Goal: Task Accomplishment & Management: Manage account settings

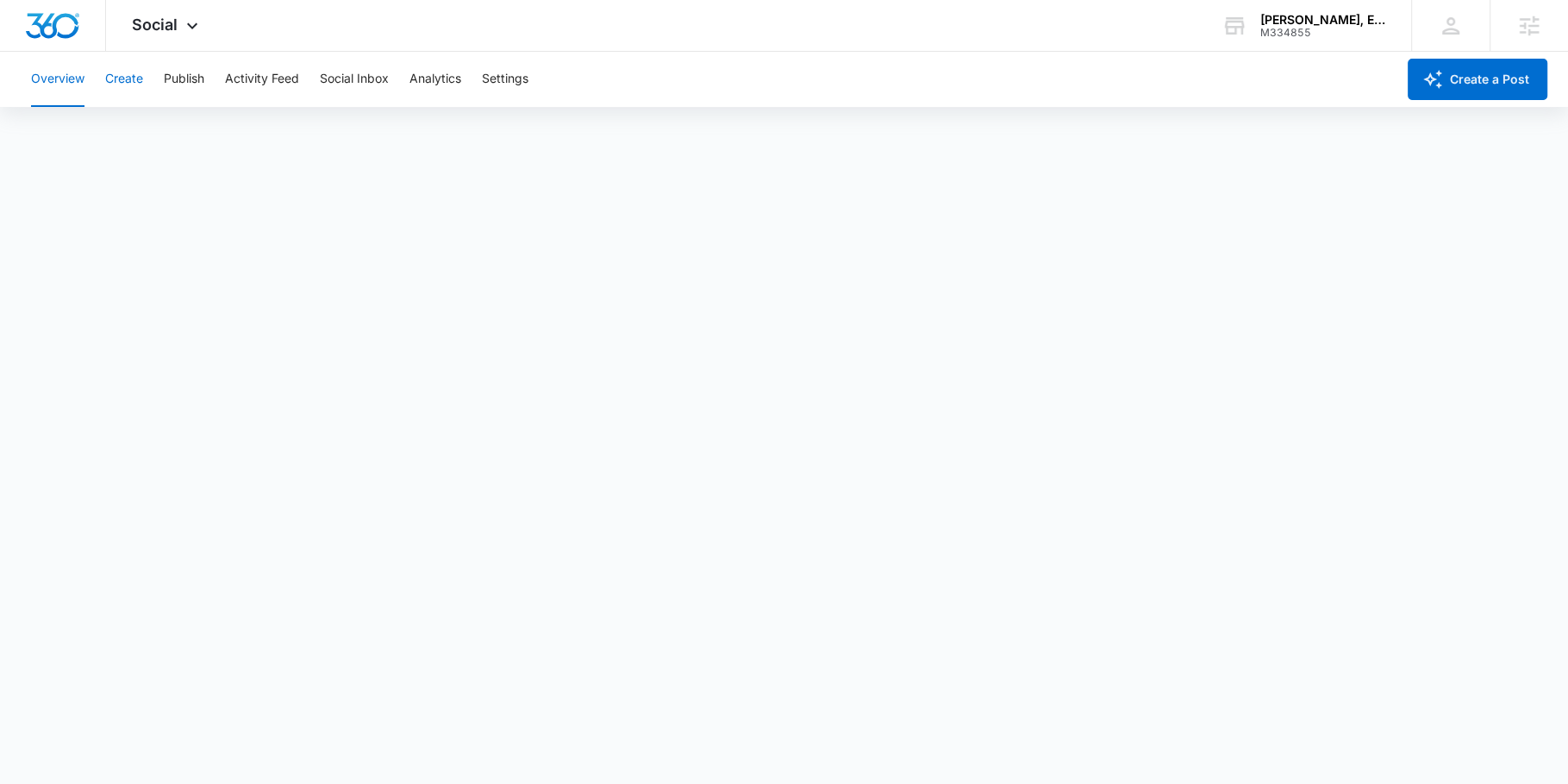
click at [136, 86] on button "Create" at bounding box center [123, 79] width 38 height 55
click at [178, 142] on button "Approvals" at bounding box center [168, 132] width 57 height 49
click at [71, 133] on button "Content Library" at bounding box center [75, 132] width 87 height 49
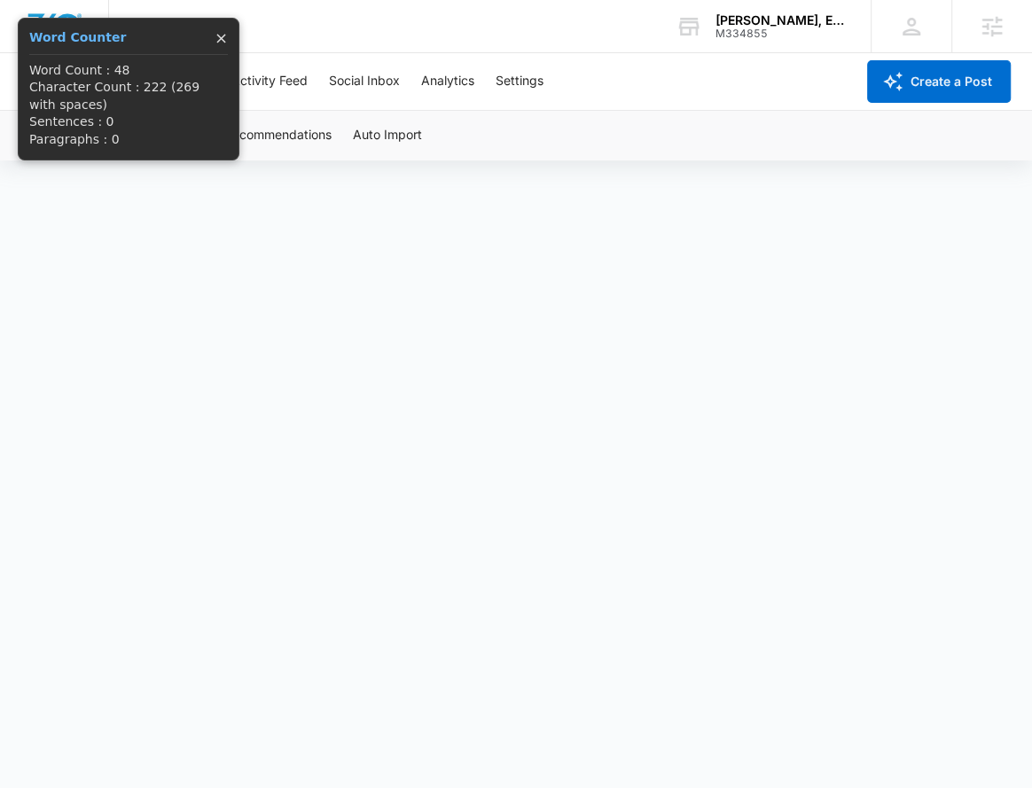
click at [226, 37] on button "×" at bounding box center [221, 38] width 13 height 16
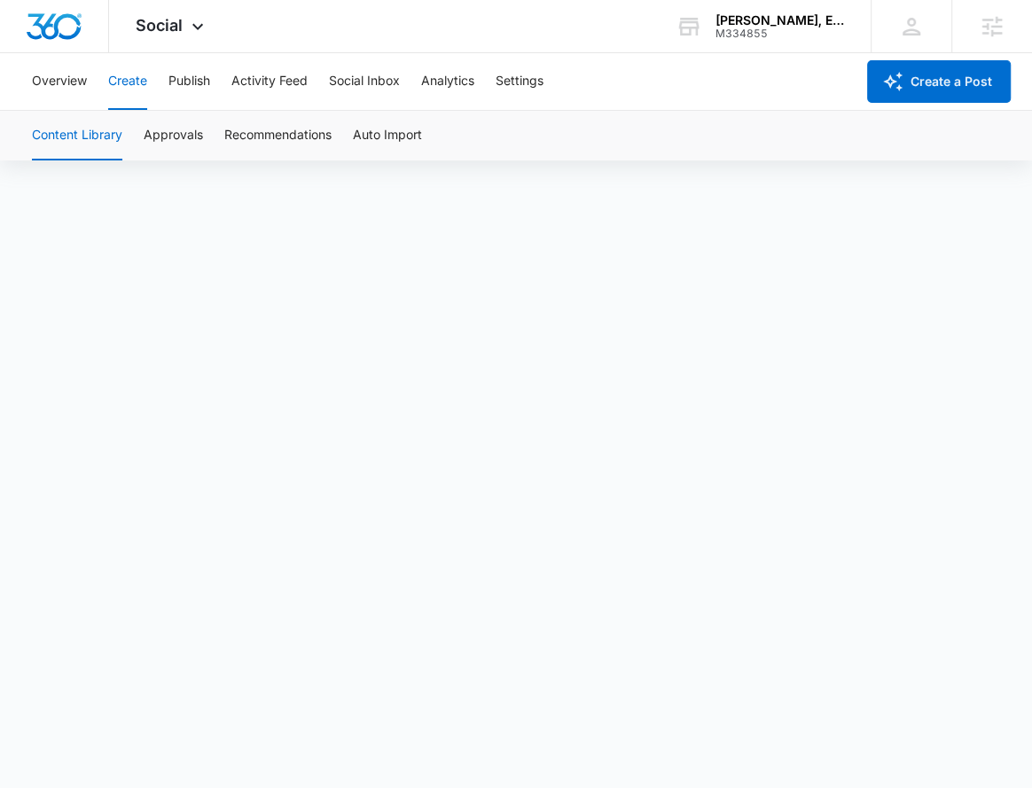
scroll to position [12, 0]
click at [200, 144] on button "Approvals" at bounding box center [173, 136] width 59 height 50
click at [81, 148] on button "Content Library" at bounding box center [77, 136] width 90 height 50
click at [190, 84] on button "Publish" at bounding box center [189, 81] width 42 height 57
click at [148, 139] on button "Schedules" at bounding box center [136, 136] width 60 height 50
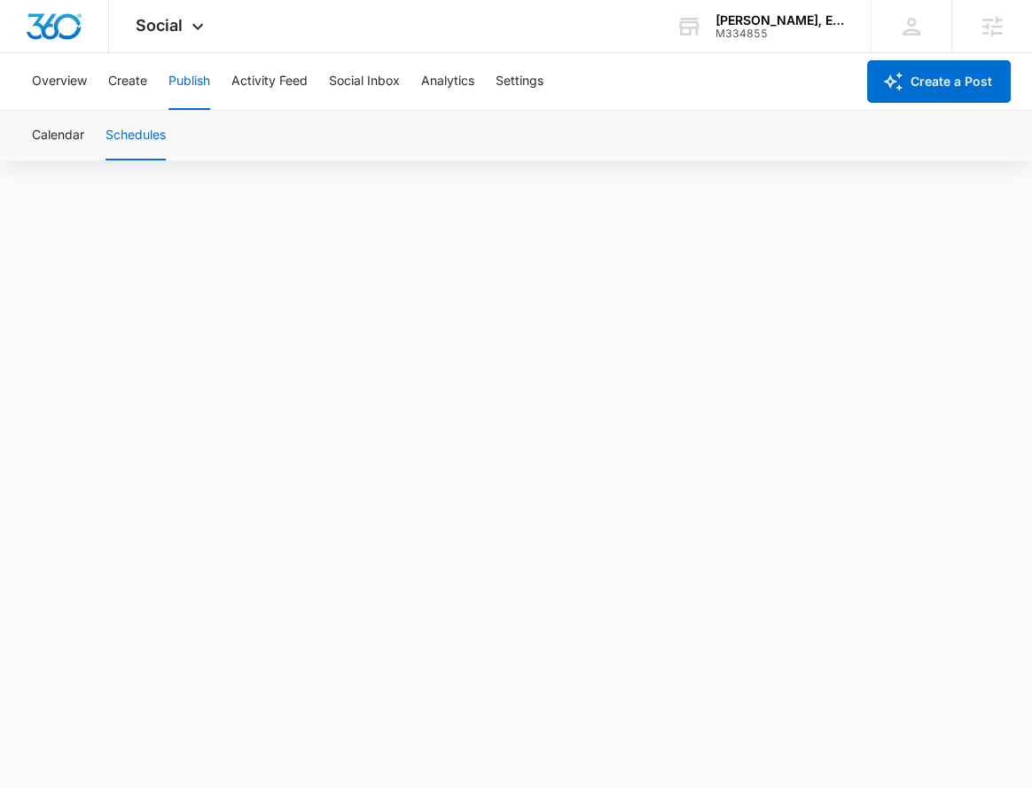
scroll to position [12, 0]
click at [164, 34] on span "Social" at bounding box center [159, 25] width 47 height 19
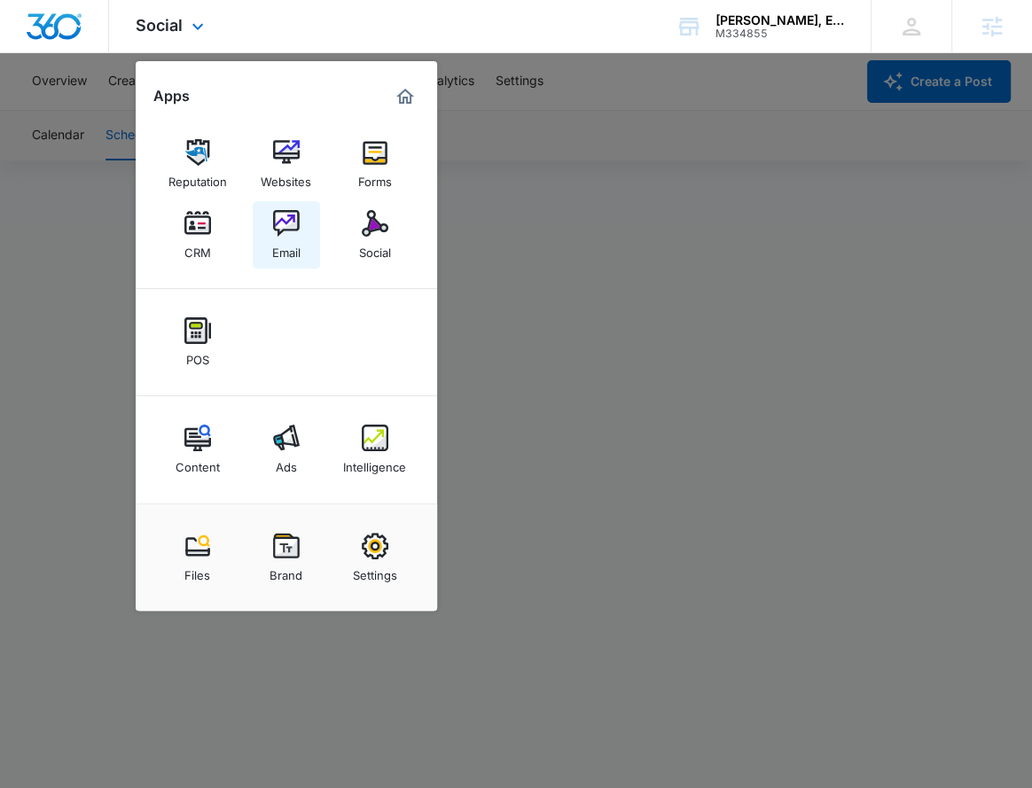
click at [284, 218] on img at bounding box center [286, 223] width 27 height 27
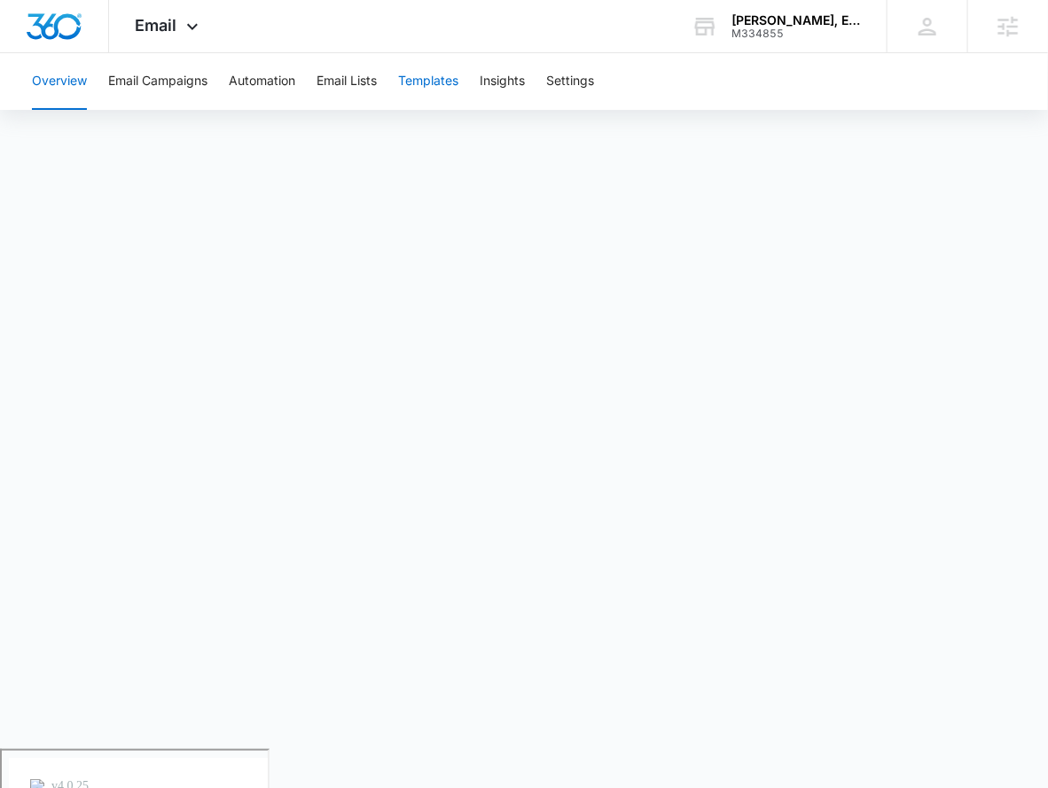
click at [414, 85] on button "Templates" at bounding box center [428, 81] width 60 height 57
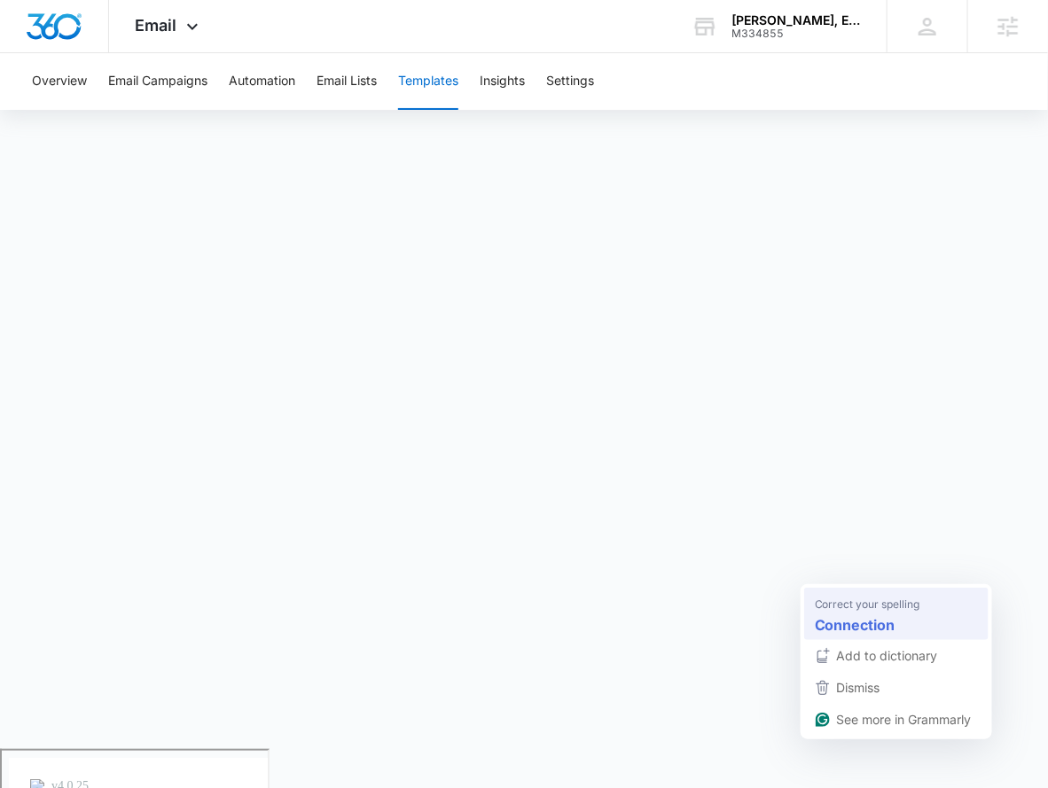
click at [882, 625] on strong "Connection" at bounding box center [855, 626] width 81 height 22
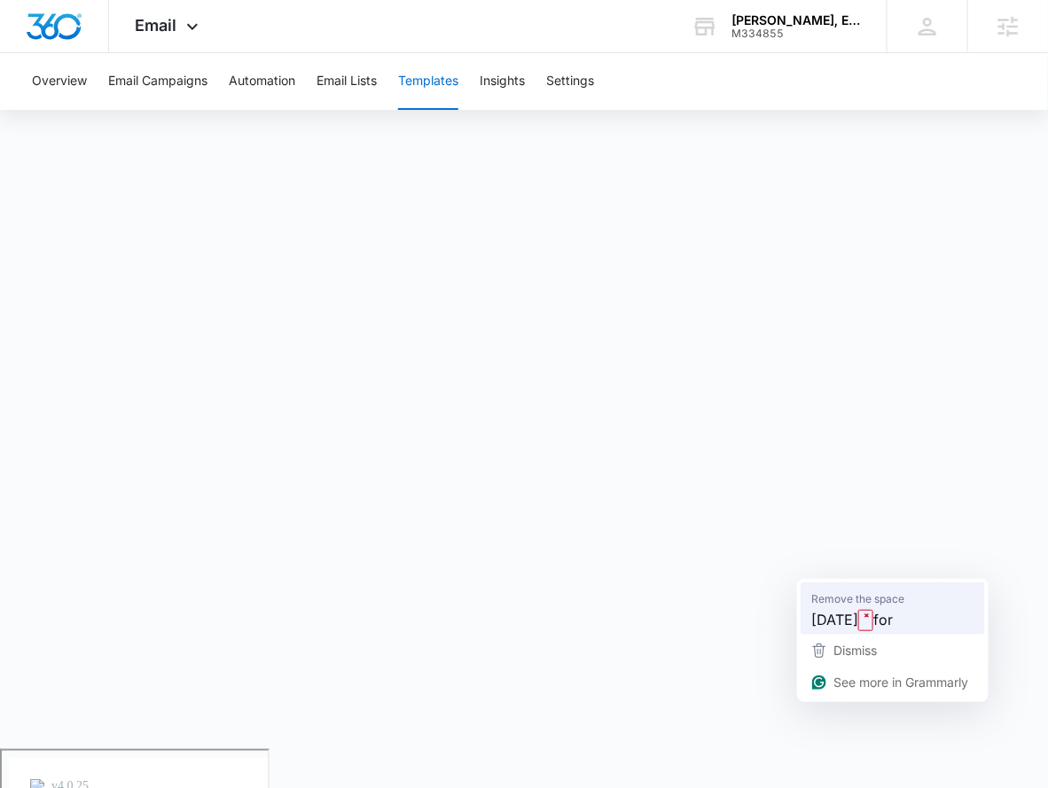
click at [848, 599] on span "Remove the space" at bounding box center [857, 600] width 93 height 18
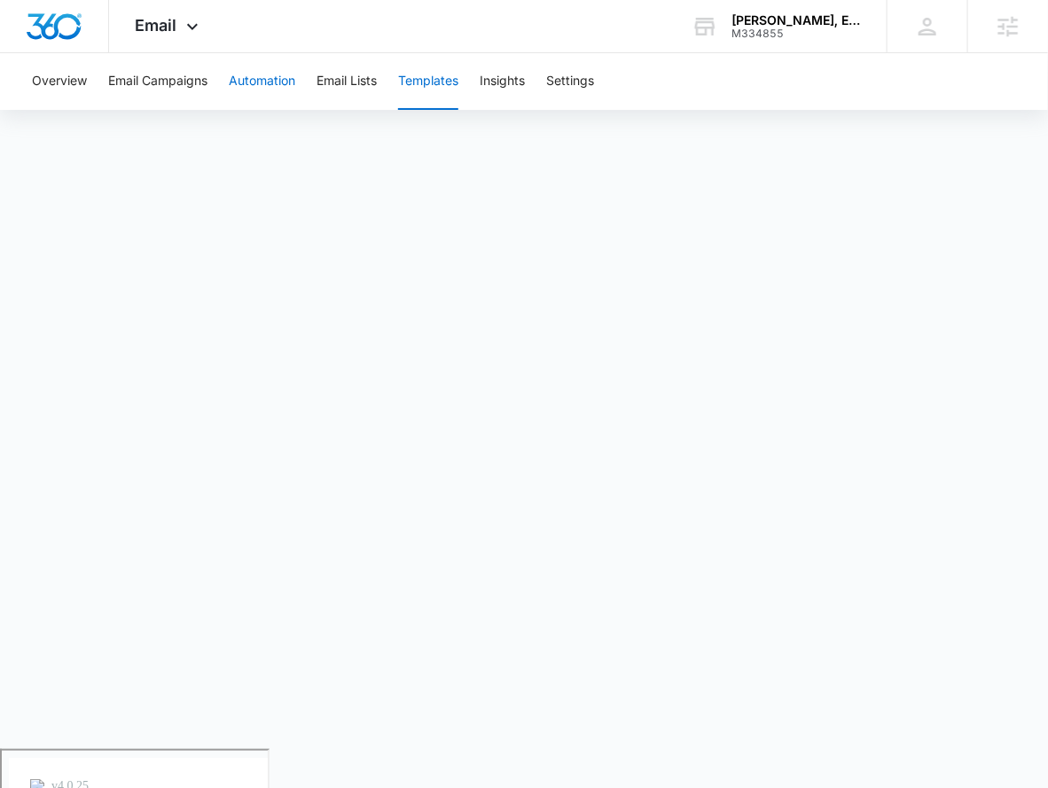
click at [257, 71] on button "Automation" at bounding box center [262, 81] width 67 height 57
click at [422, 79] on button "Templates" at bounding box center [428, 81] width 60 height 57
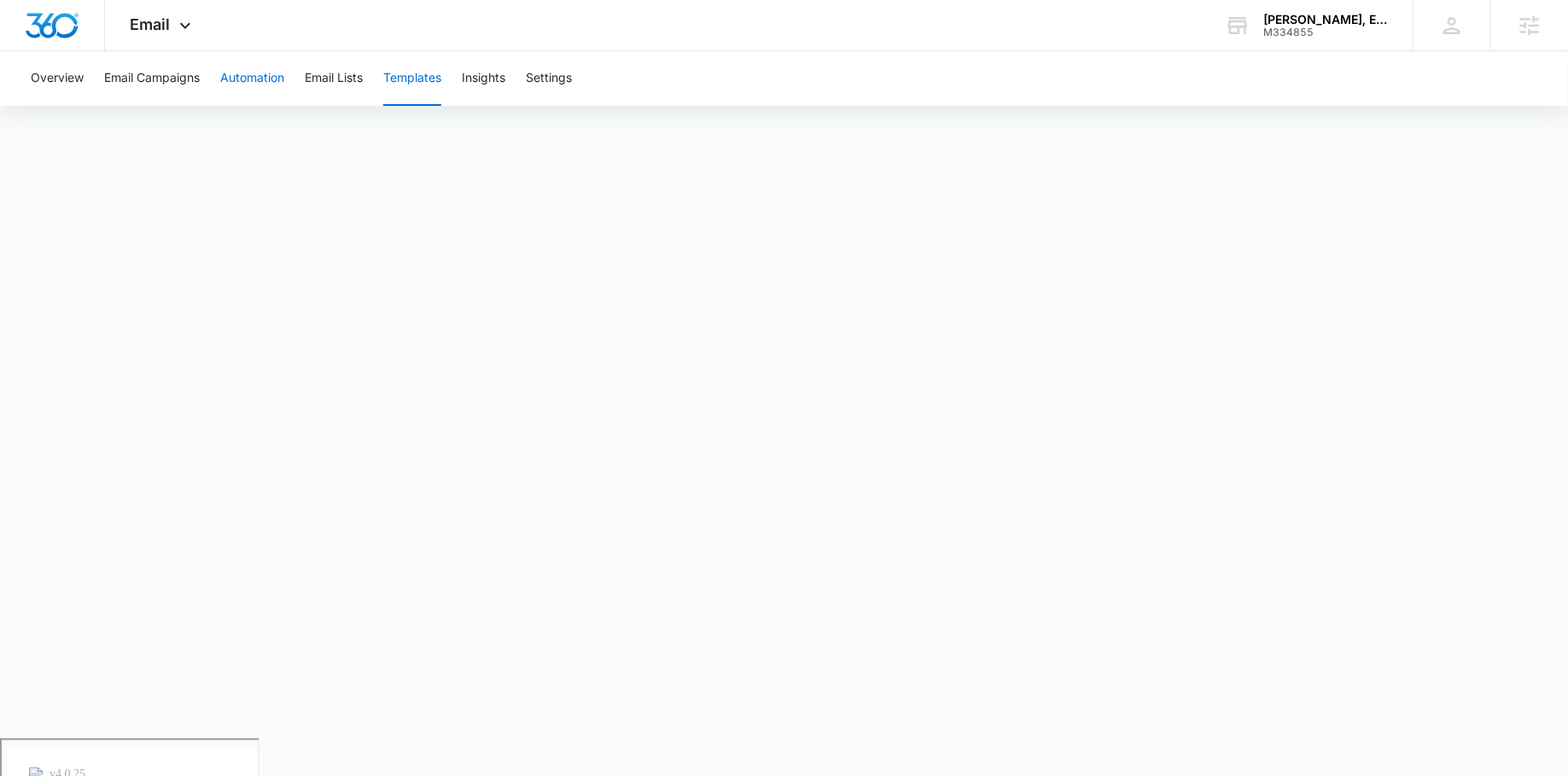
click at [233, 87] on button "Automation" at bounding box center [252, 78] width 64 height 55
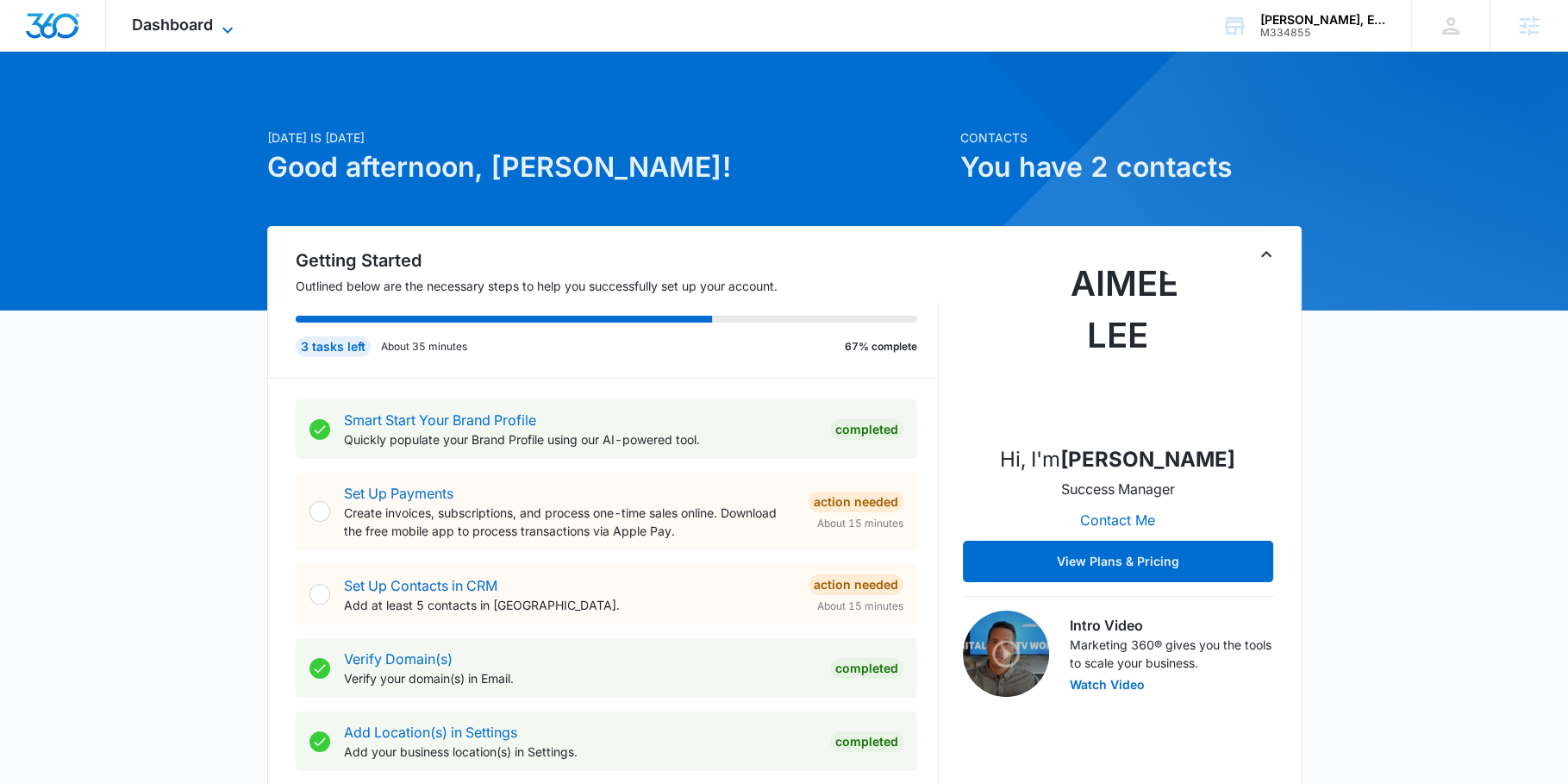
click at [212, 31] on span "Dashboard" at bounding box center [172, 24] width 81 height 18
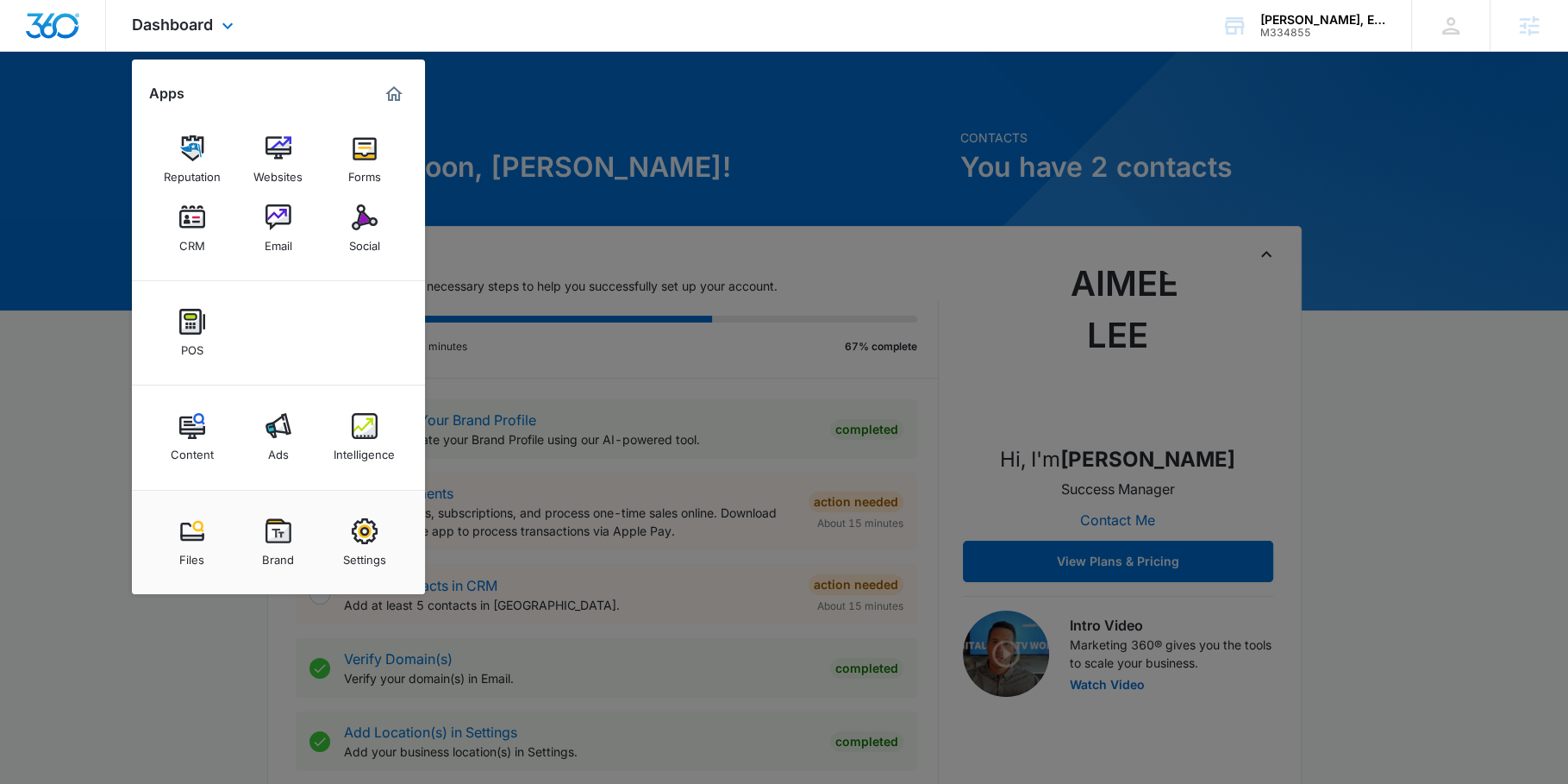
click at [278, 507] on div "Files Brand Settings" at bounding box center [279, 542] width 294 height 104
click at [278, 519] on img at bounding box center [278, 531] width 26 height 26
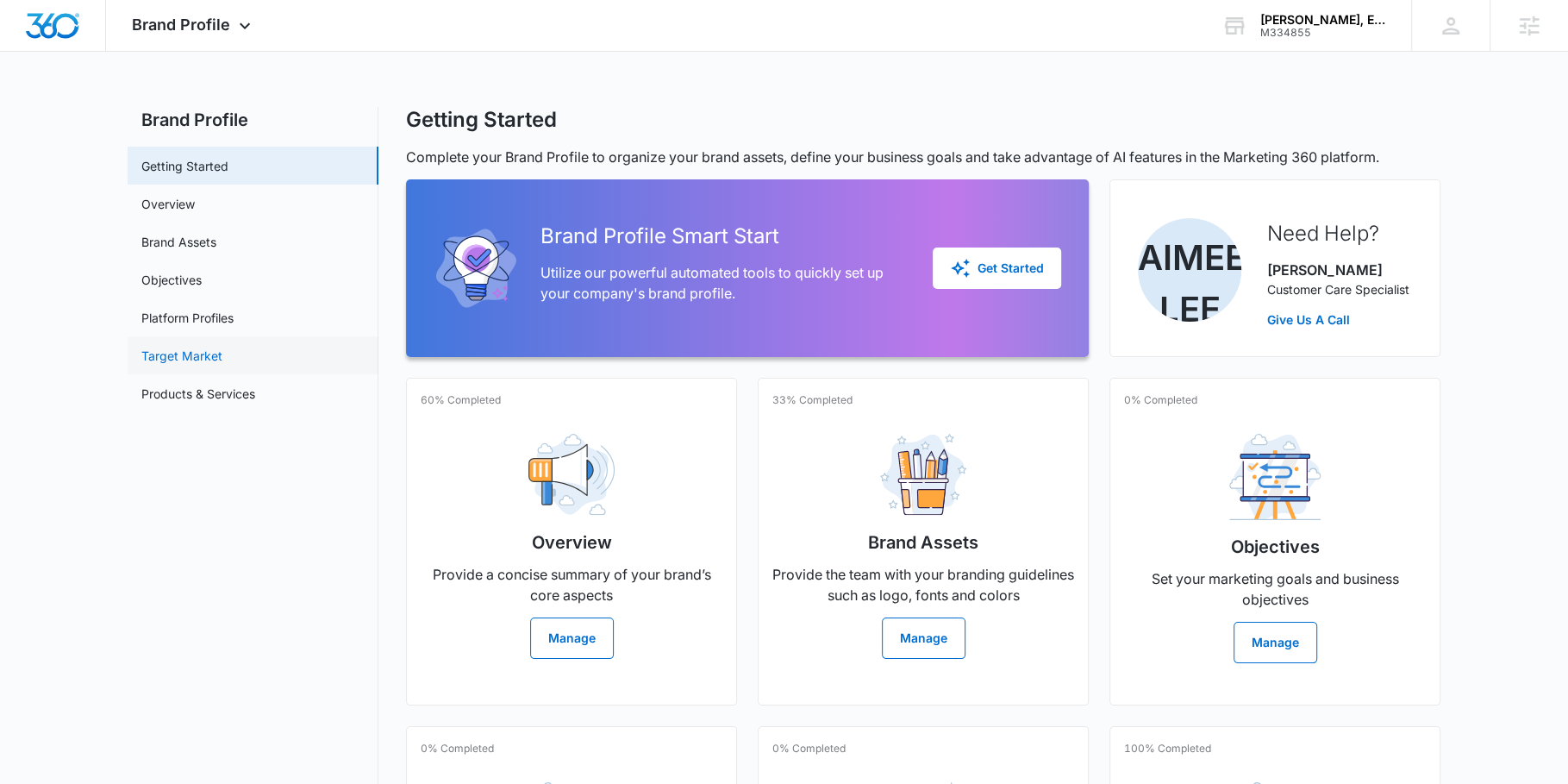
click at [223, 346] on link "Target Market" at bounding box center [181, 355] width 81 height 18
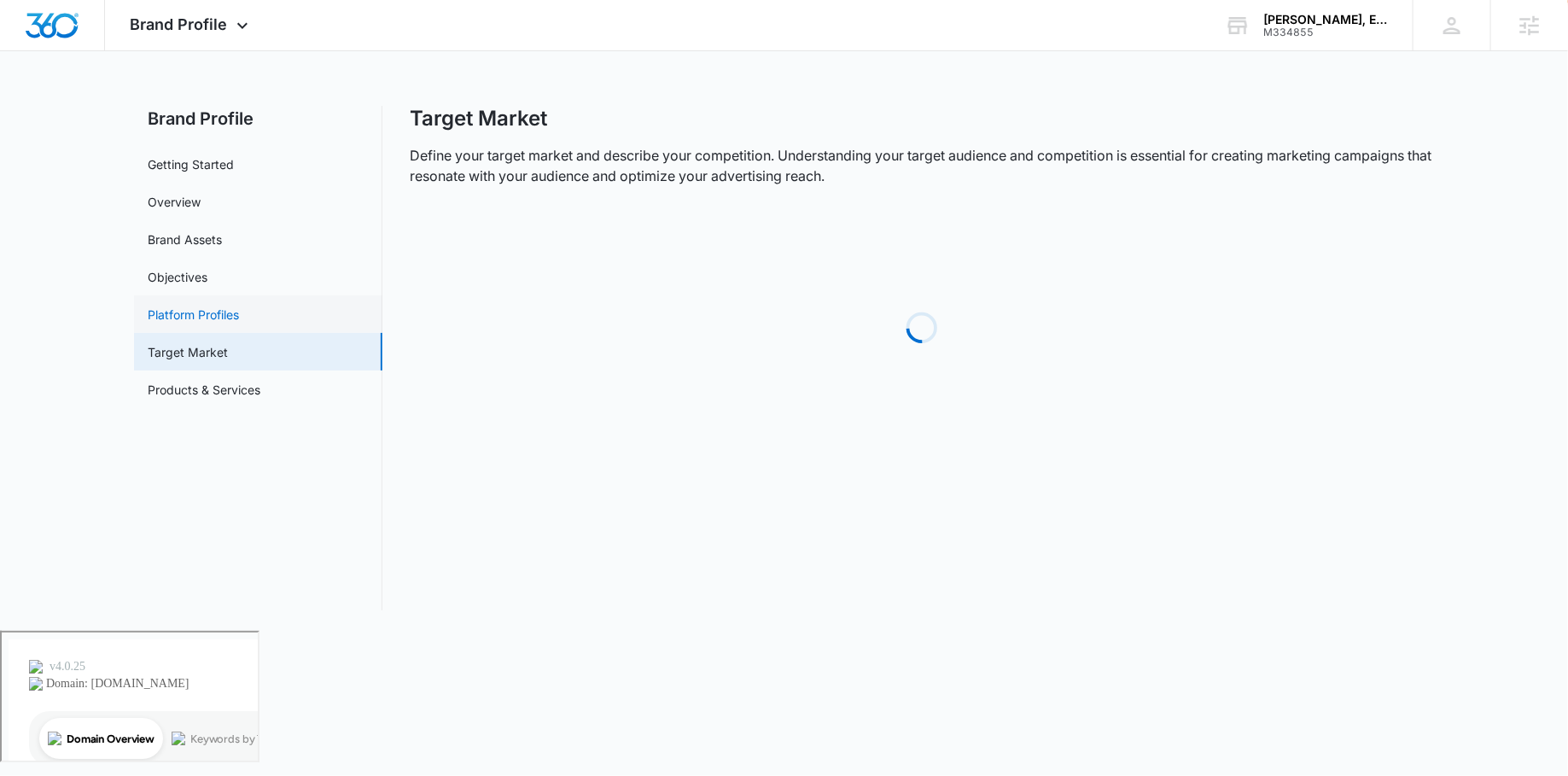
click at [239, 305] on link "Platform Profiles" at bounding box center [193, 314] width 91 height 18
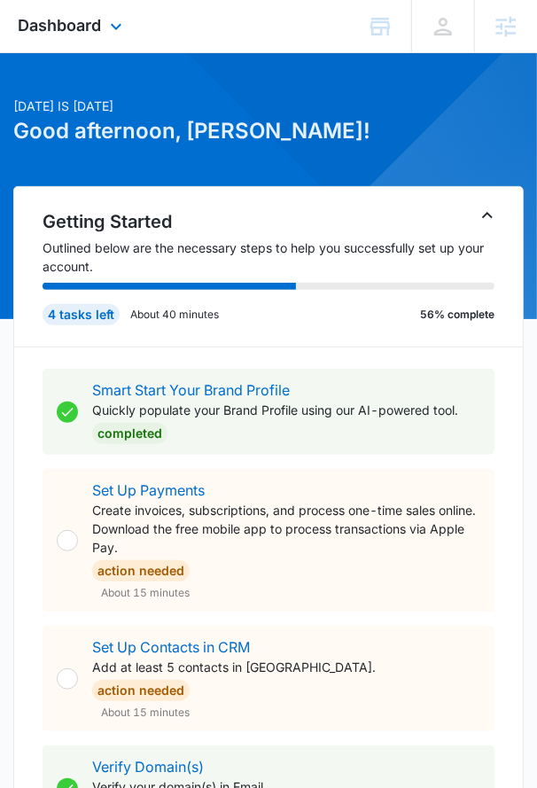
click at [133, 28] on div "Dashboard Apps Reputation Websites Forms CRM Email Social Payments POS Content …" at bounding box center [268, 26] width 537 height 53
click at [84, 31] on span "Dashboard" at bounding box center [59, 25] width 83 height 19
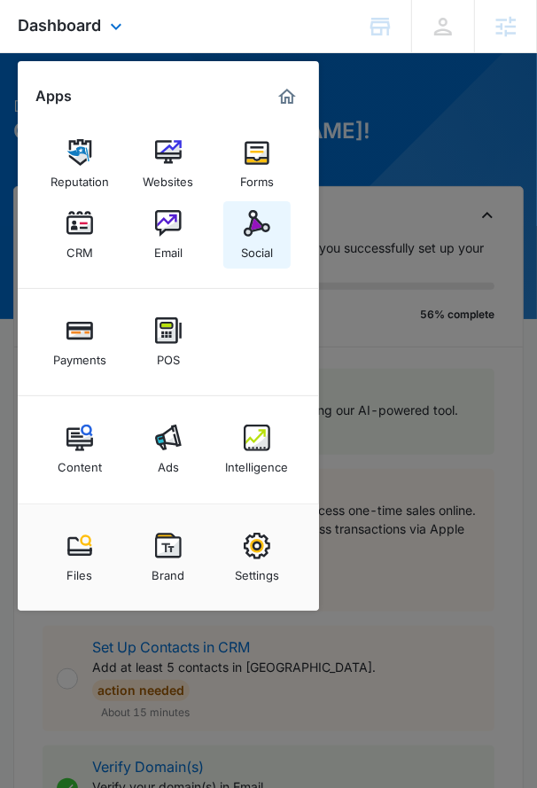
click at [224, 237] on link "Social" at bounding box center [256, 234] width 67 height 67
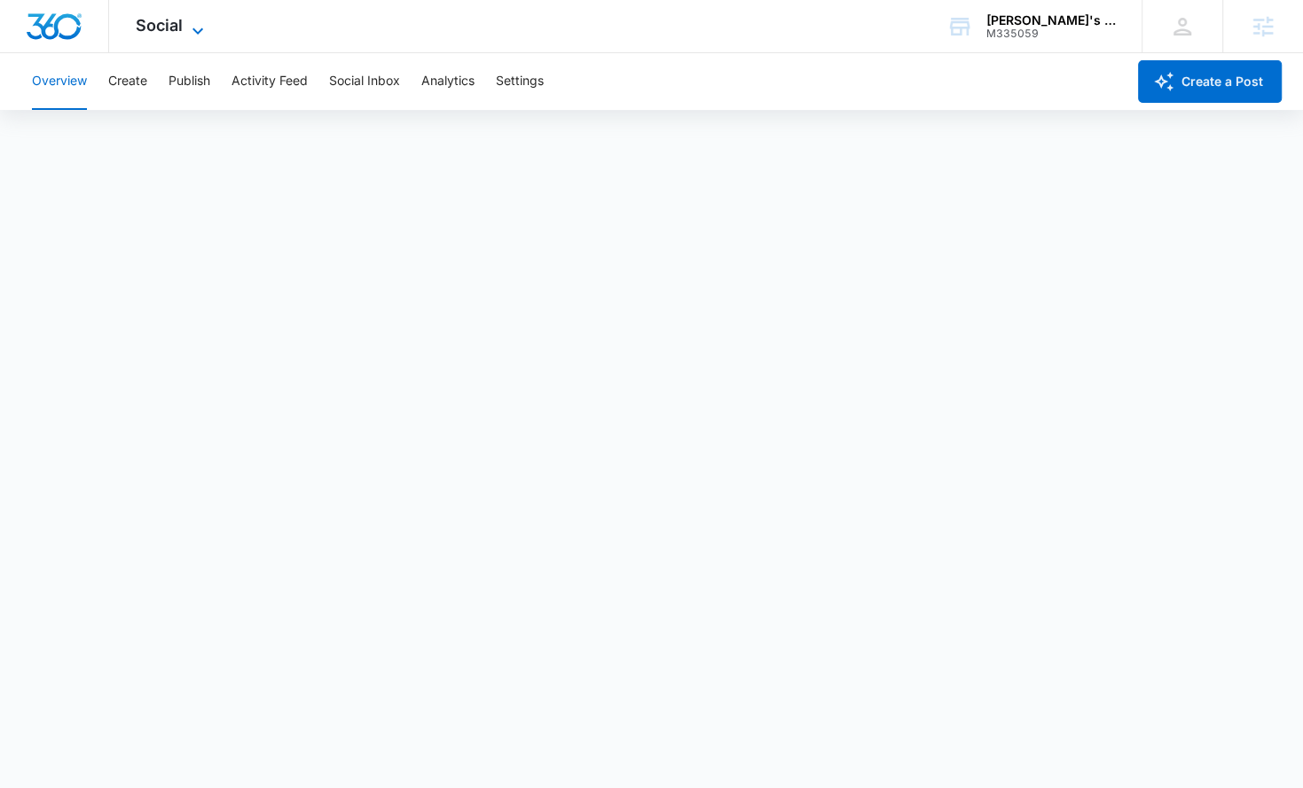
click at [192, 22] on icon at bounding box center [197, 30] width 21 height 21
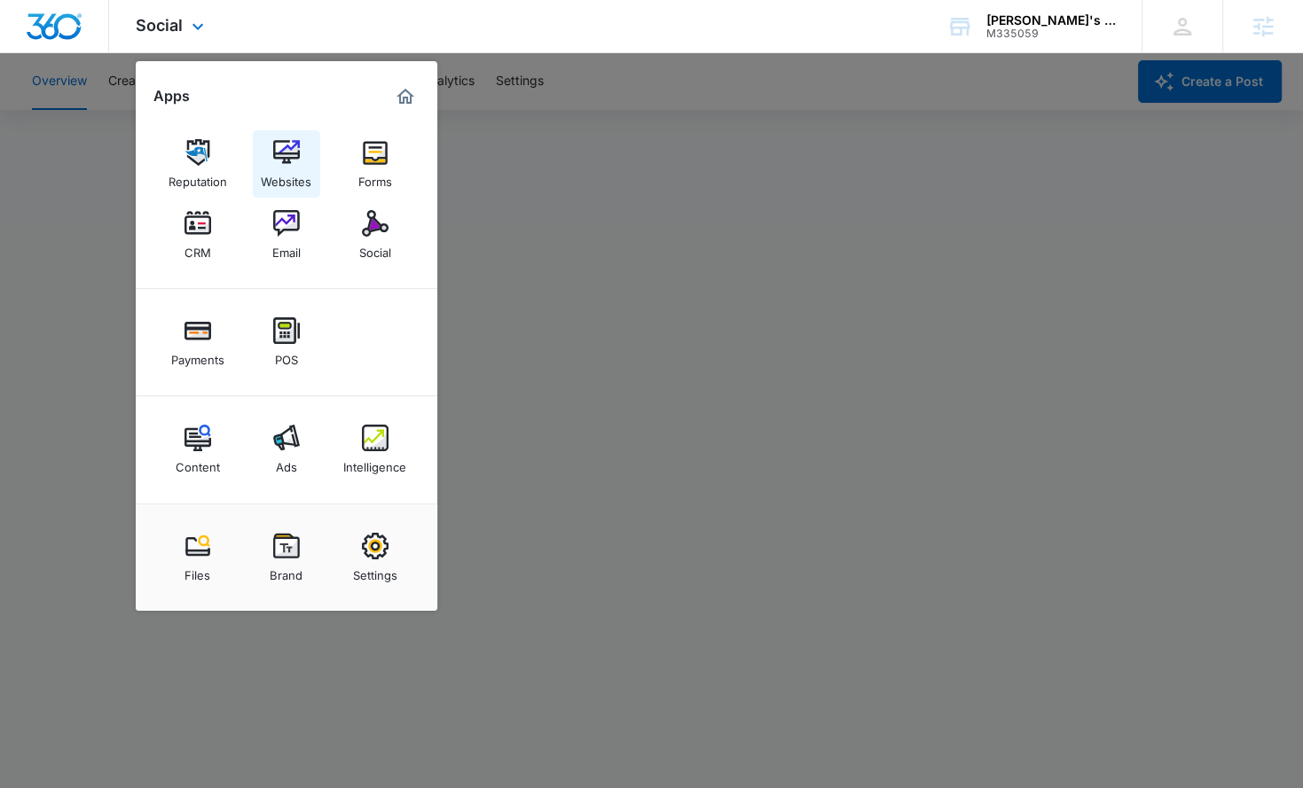
click at [282, 144] on img at bounding box center [286, 152] width 27 height 27
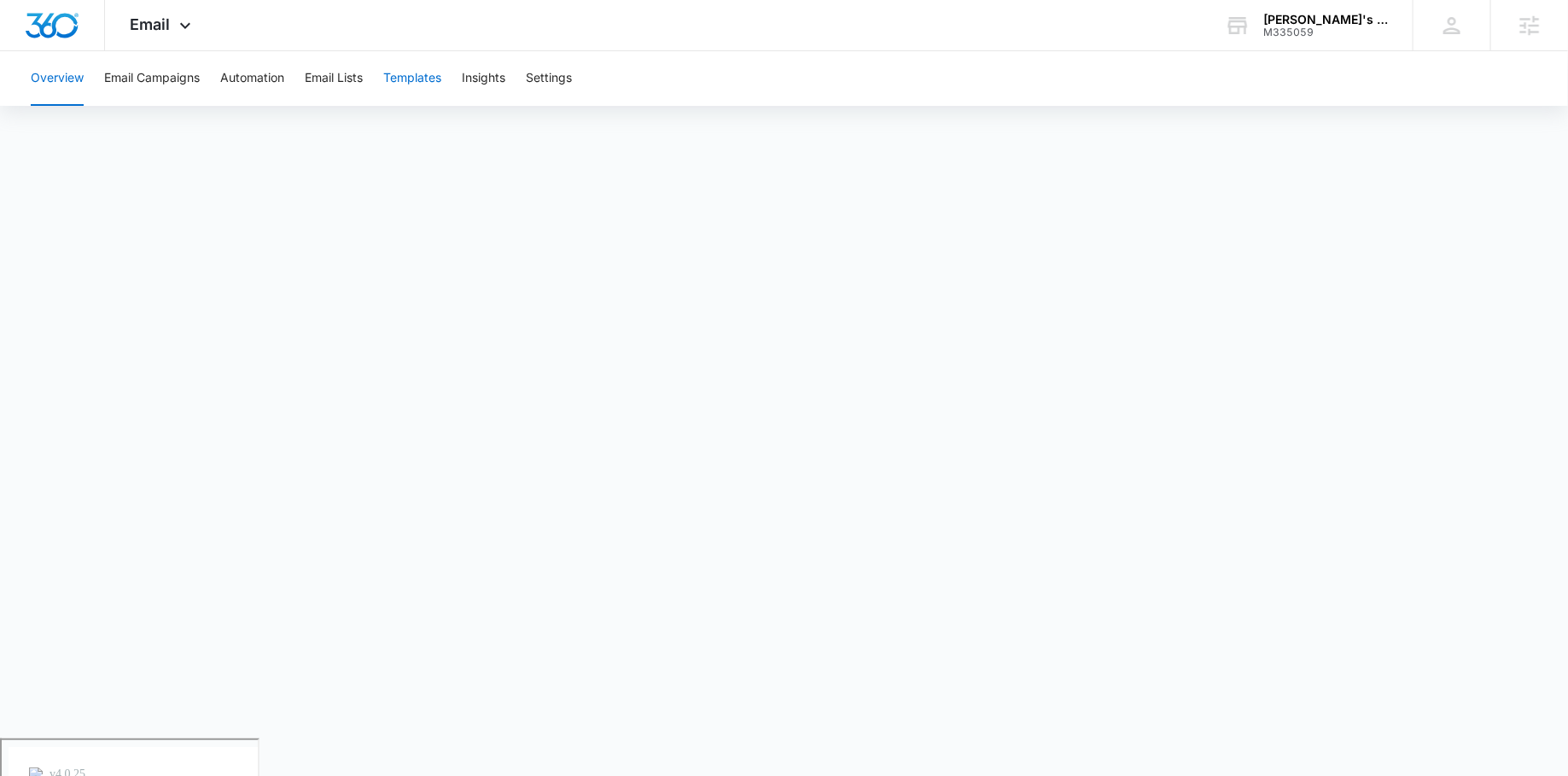
click at [407, 71] on button "Templates" at bounding box center [412, 78] width 58 height 55
click at [178, 34] on div "Email Apps Reputation Websites Forms CRM Email Social Payments POS Content Ads …" at bounding box center [163, 25] width 116 height 50
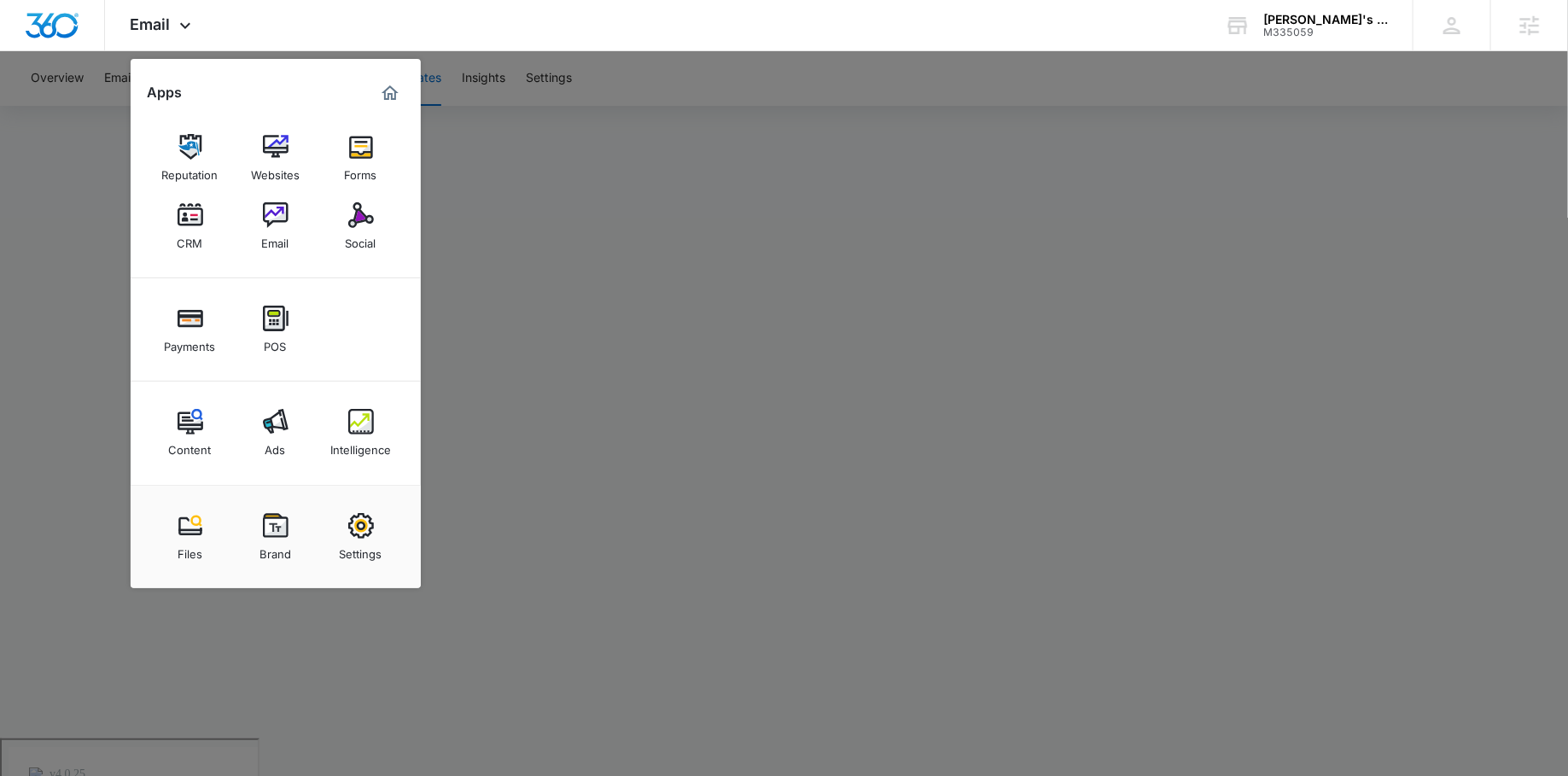
click at [802, 232] on div at bounding box center [784, 388] width 1568 height 776
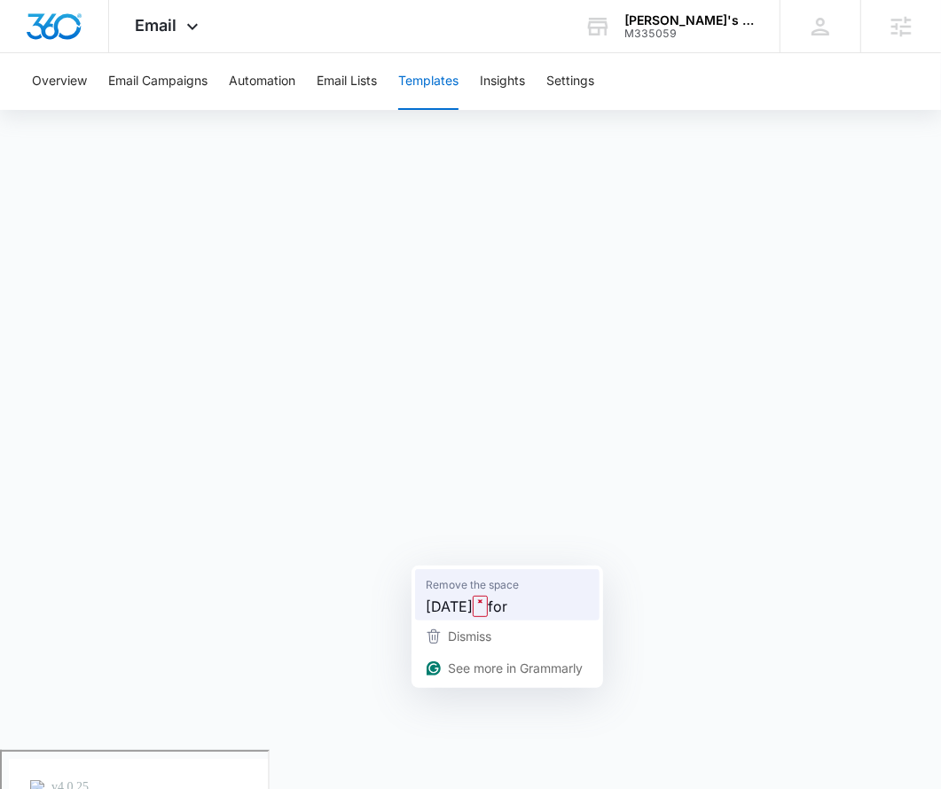
click at [466, 586] on span "Remove the space" at bounding box center [472, 585] width 93 height 18
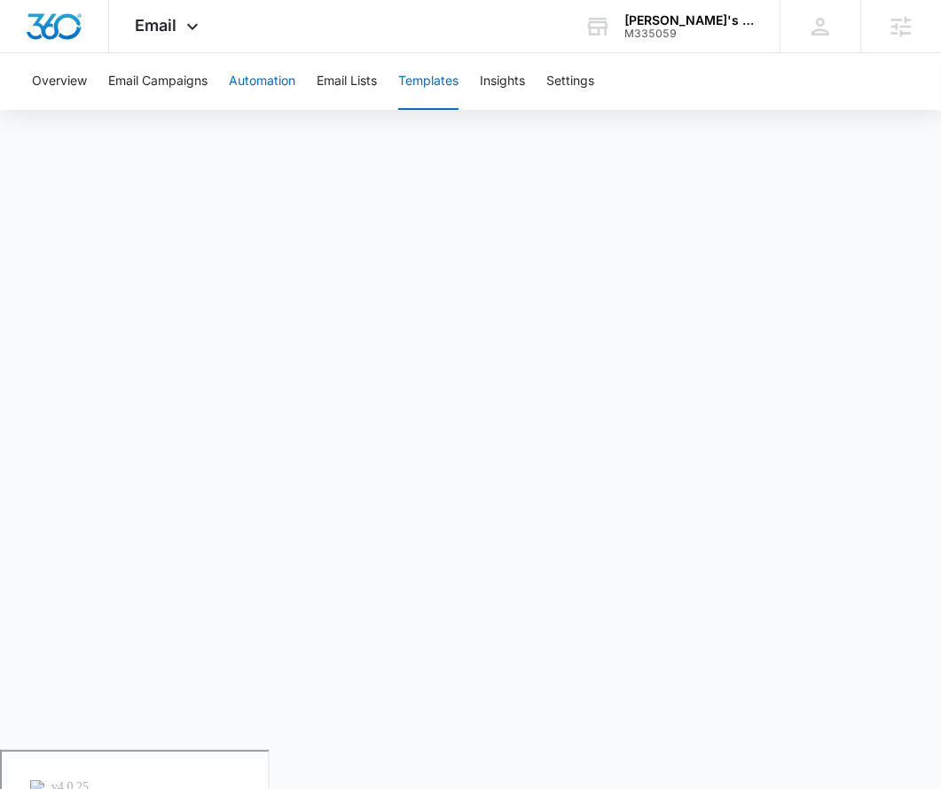
click at [254, 81] on button "Automation" at bounding box center [262, 81] width 67 height 57
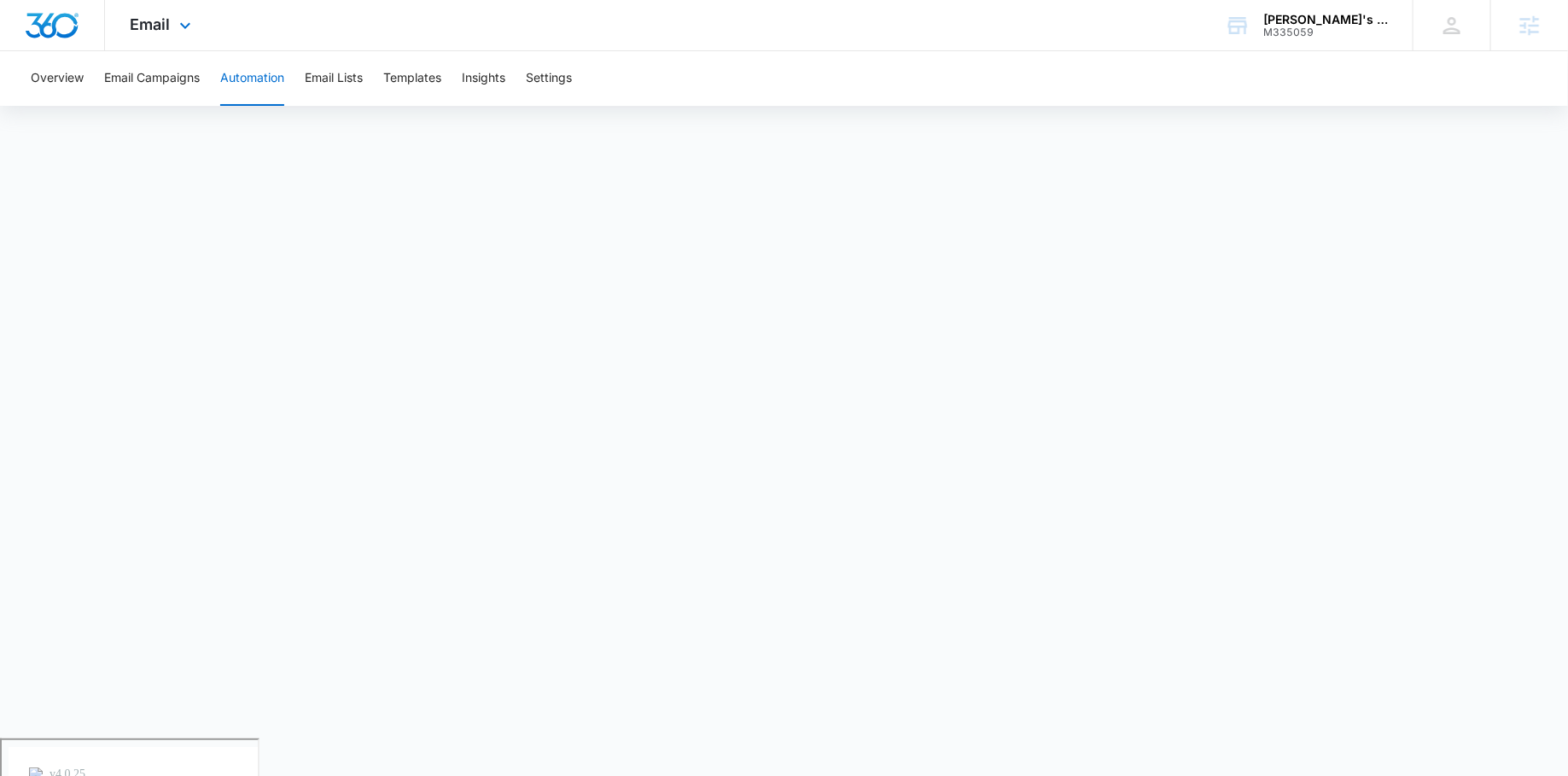
click at [172, 33] on div "Email Apps Reputation Websites Forms CRM Email Social Payments POS Content Ads …" at bounding box center [163, 25] width 116 height 50
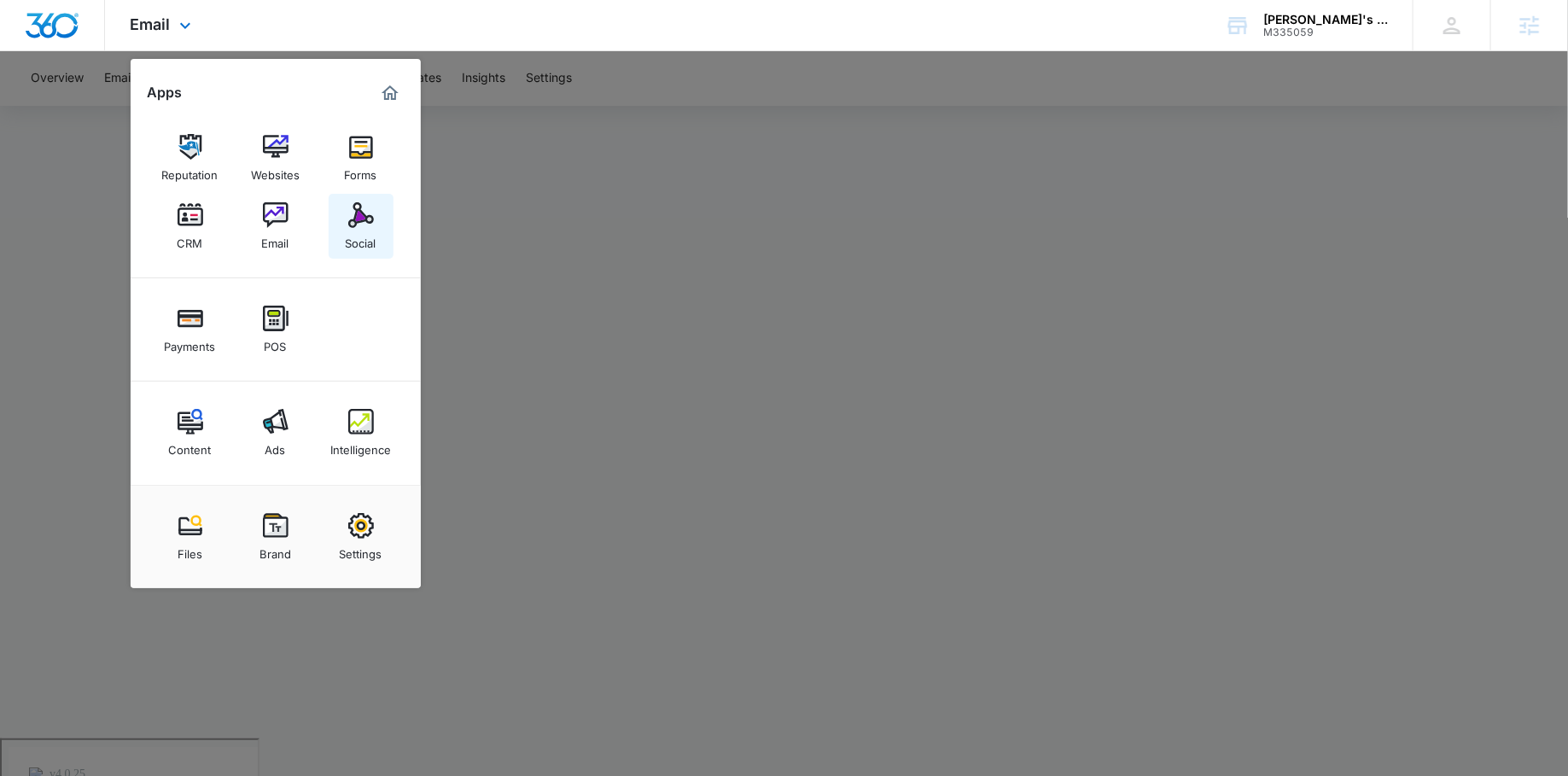
click at [380, 216] on link "Social" at bounding box center [360, 225] width 64 height 65
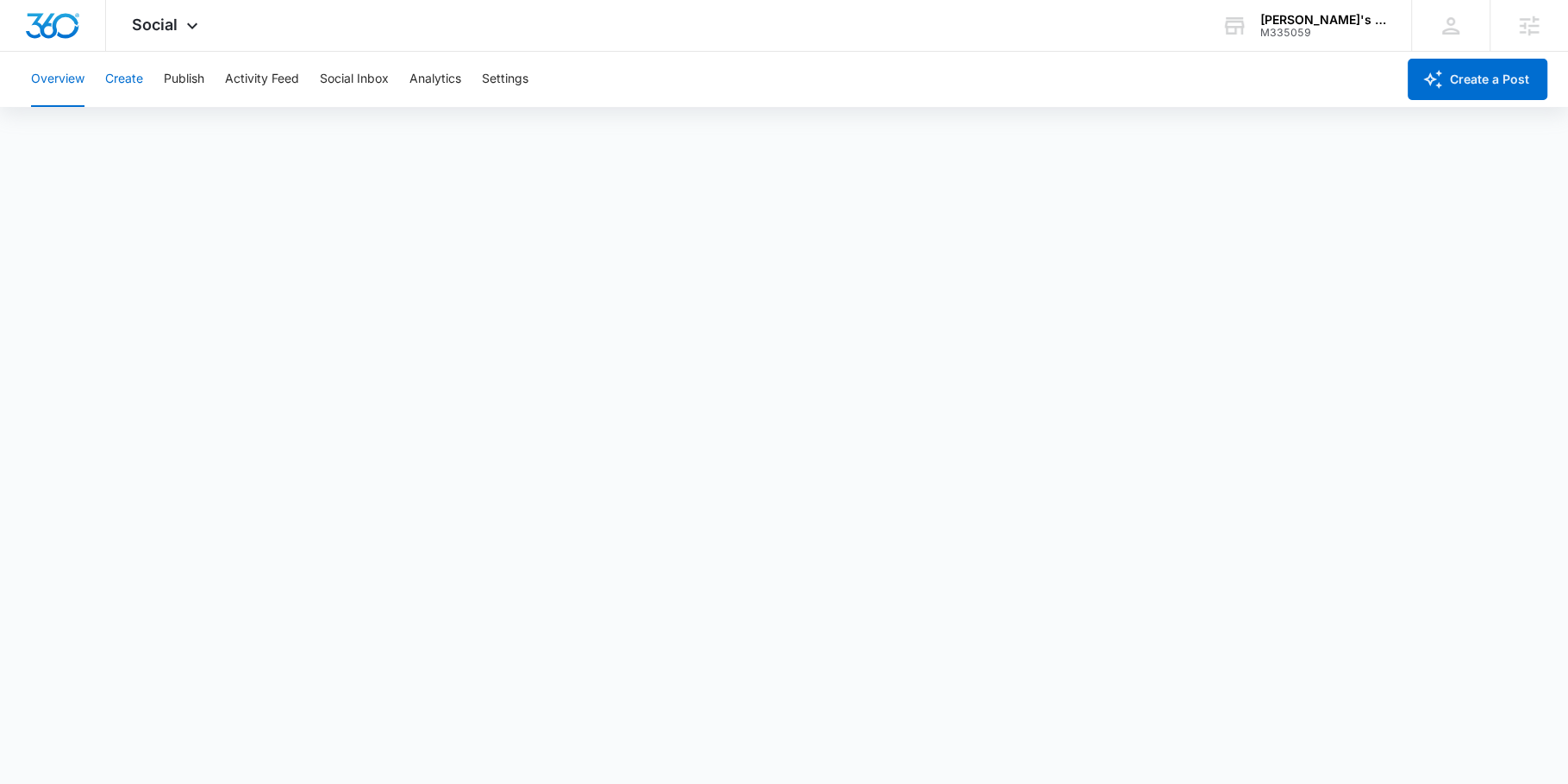
click at [126, 80] on button "Create" at bounding box center [123, 79] width 38 height 55
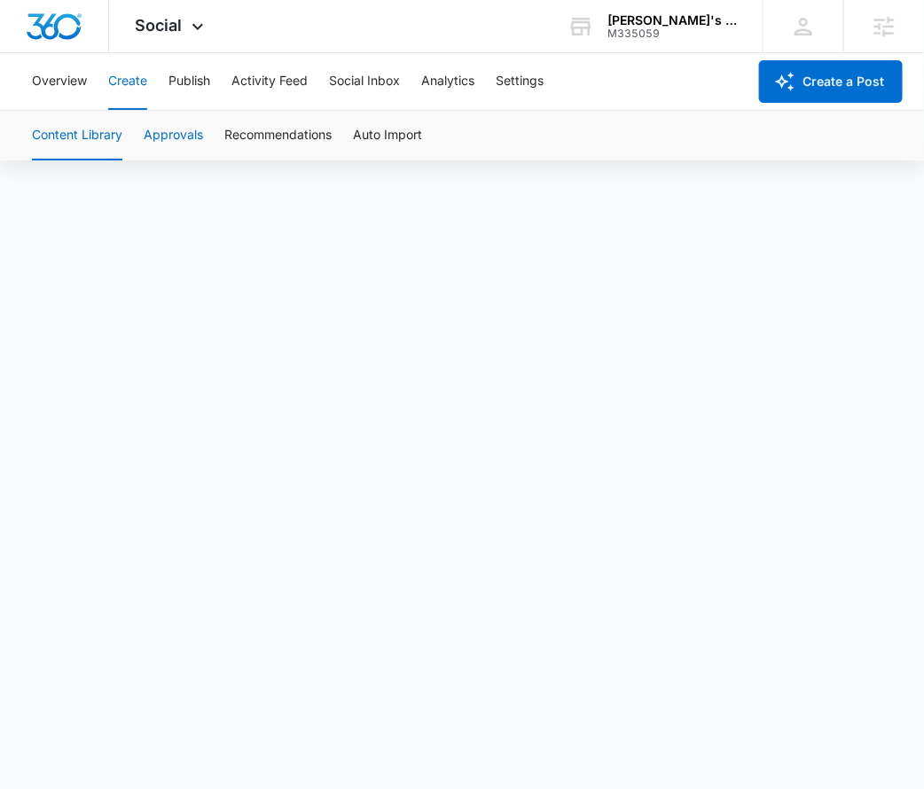
click at [177, 148] on button "Approvals" at bounding box center [173, 136] width 59 height 50
click at [207, 74] on button "Publish" at bounding box center [189, 81] width 42 height 57
click at [157, 137] on button "Schedules" at bounding box center [136, 136] width 60 height 50
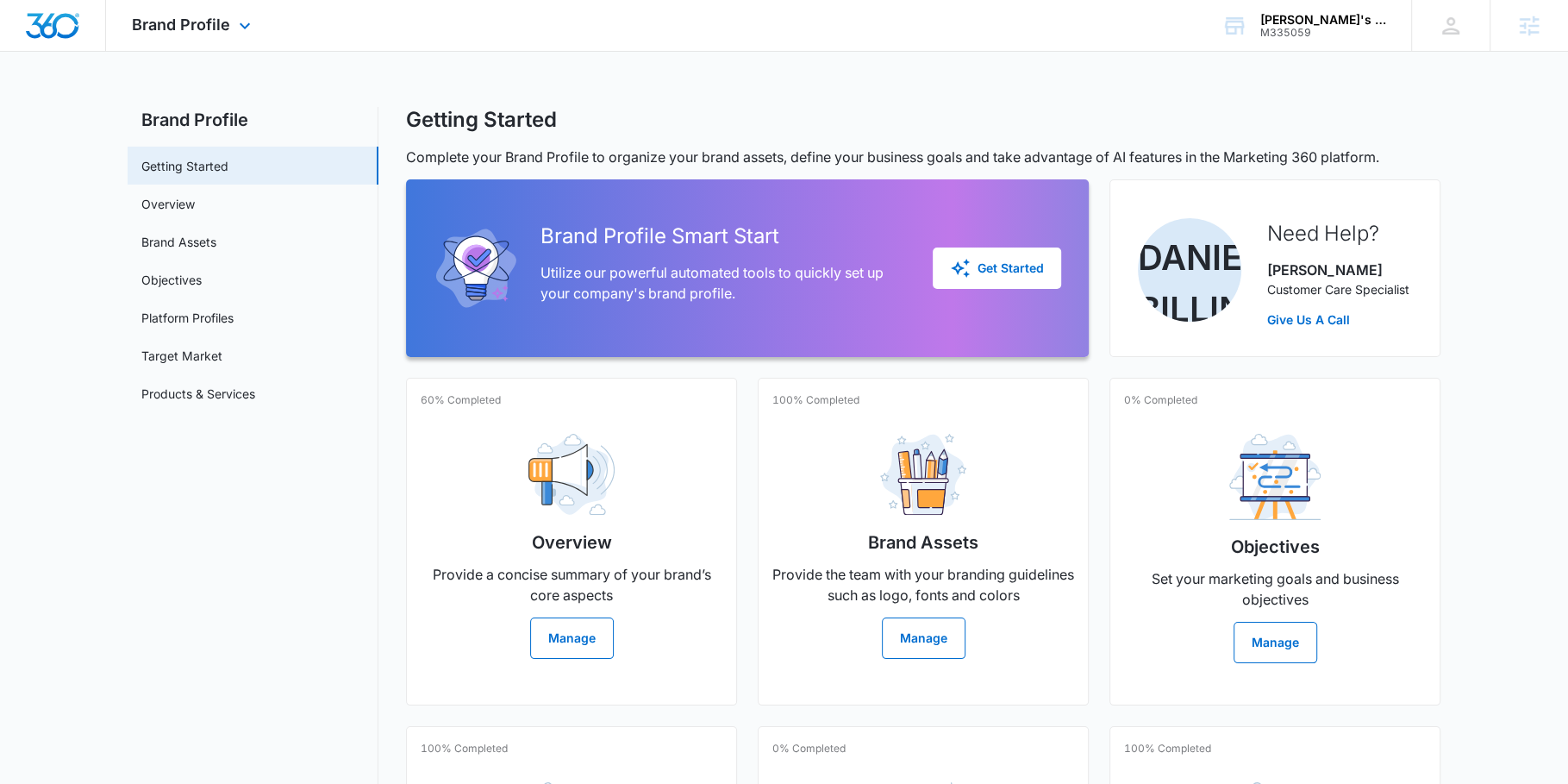
click at [206, 34] on div "Brand Profile Apps Reputation Websites Forms CRM Email Social Payments POS Cont…" at bounding box center [193, 25] width 175 height 51
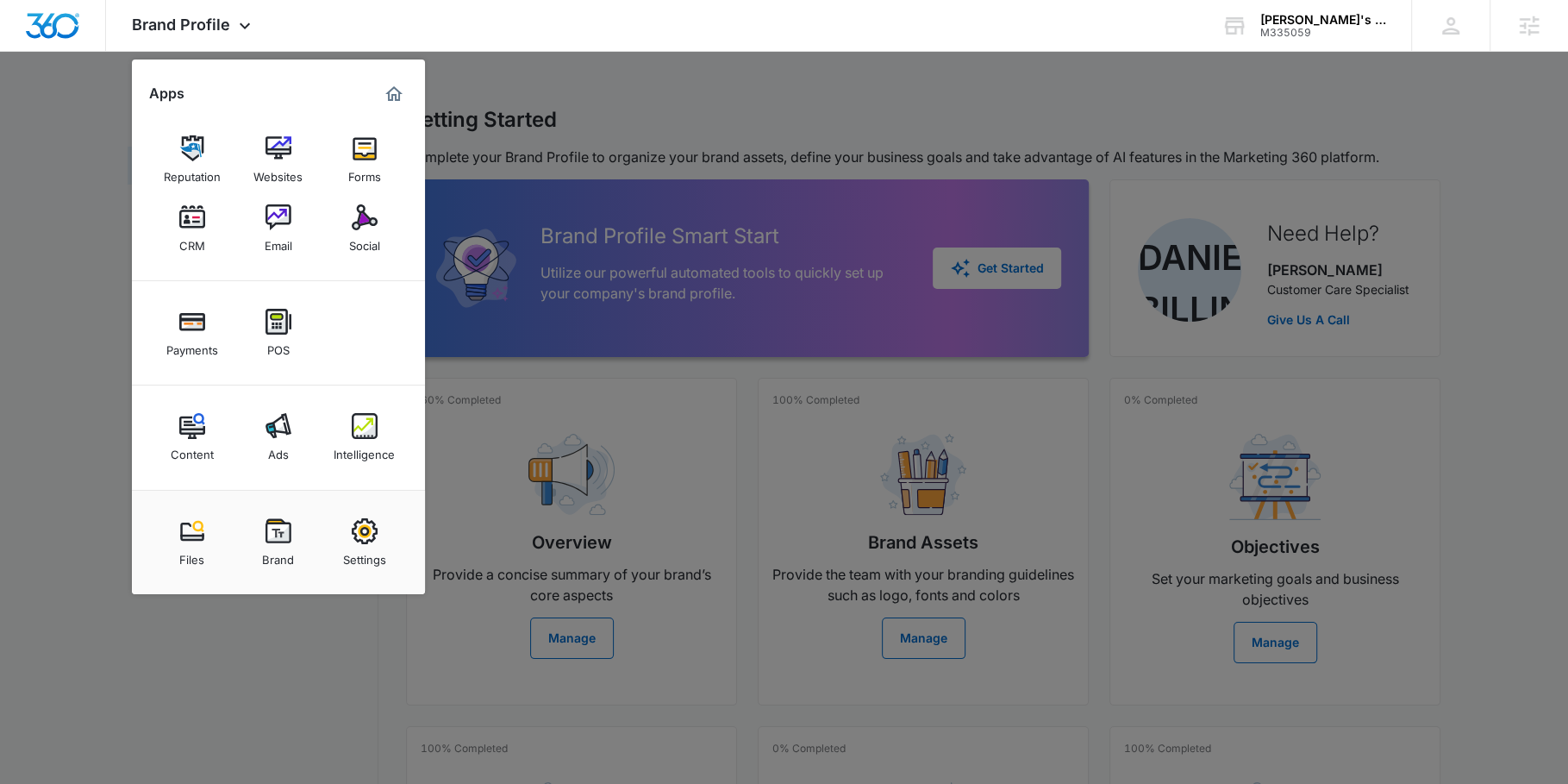
click at [590, 294] on div at bounding box center [784, 392] width 1568 height 784
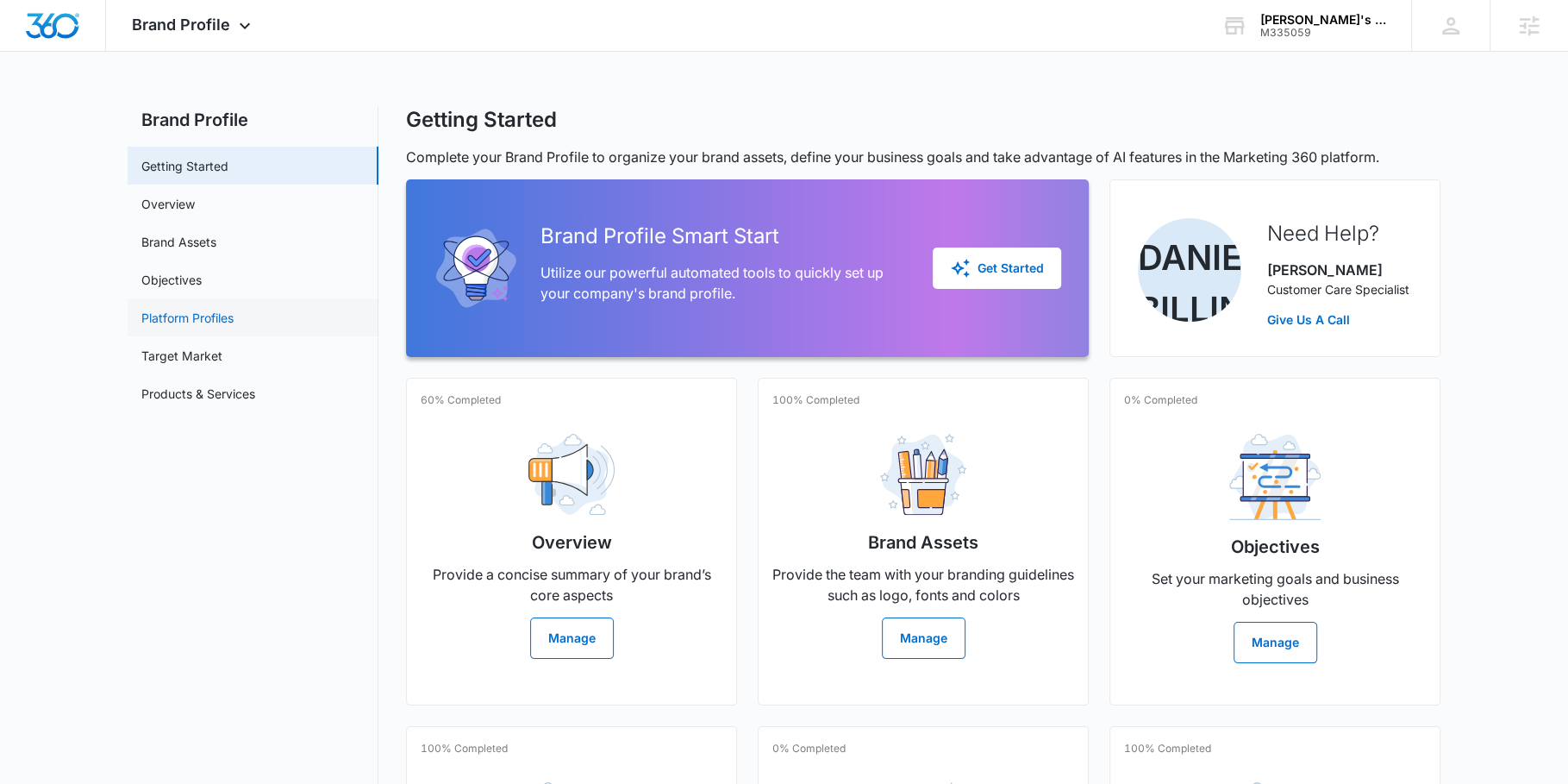
click at [233, 318] on link "Platform Profiles" at bounding box center [187, 317] width 92 height 18
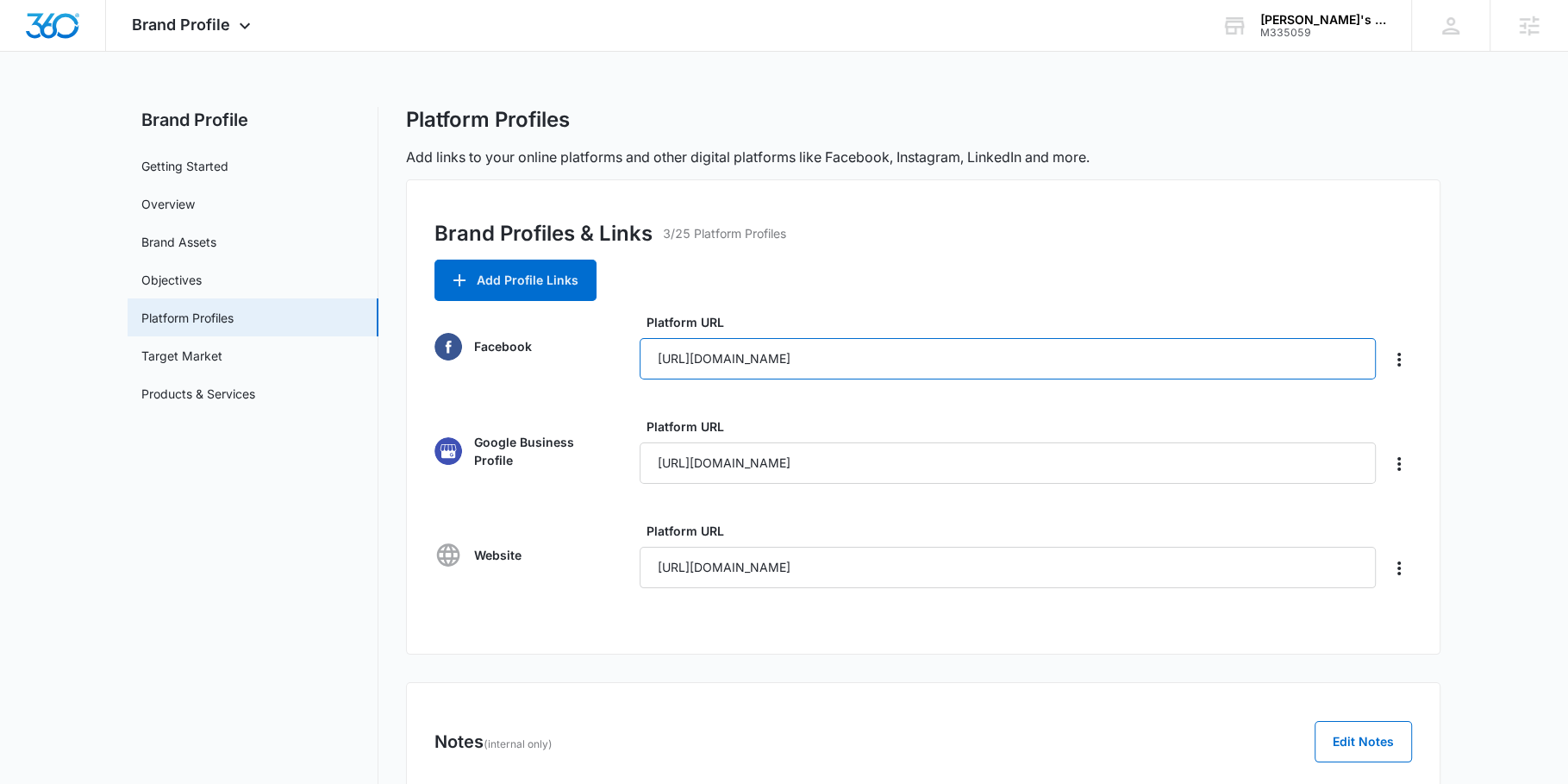
click at [854, 362] on input "[URL][DOMAIN_NAME]" at bounding box center [1007, 359] width 736 height 42
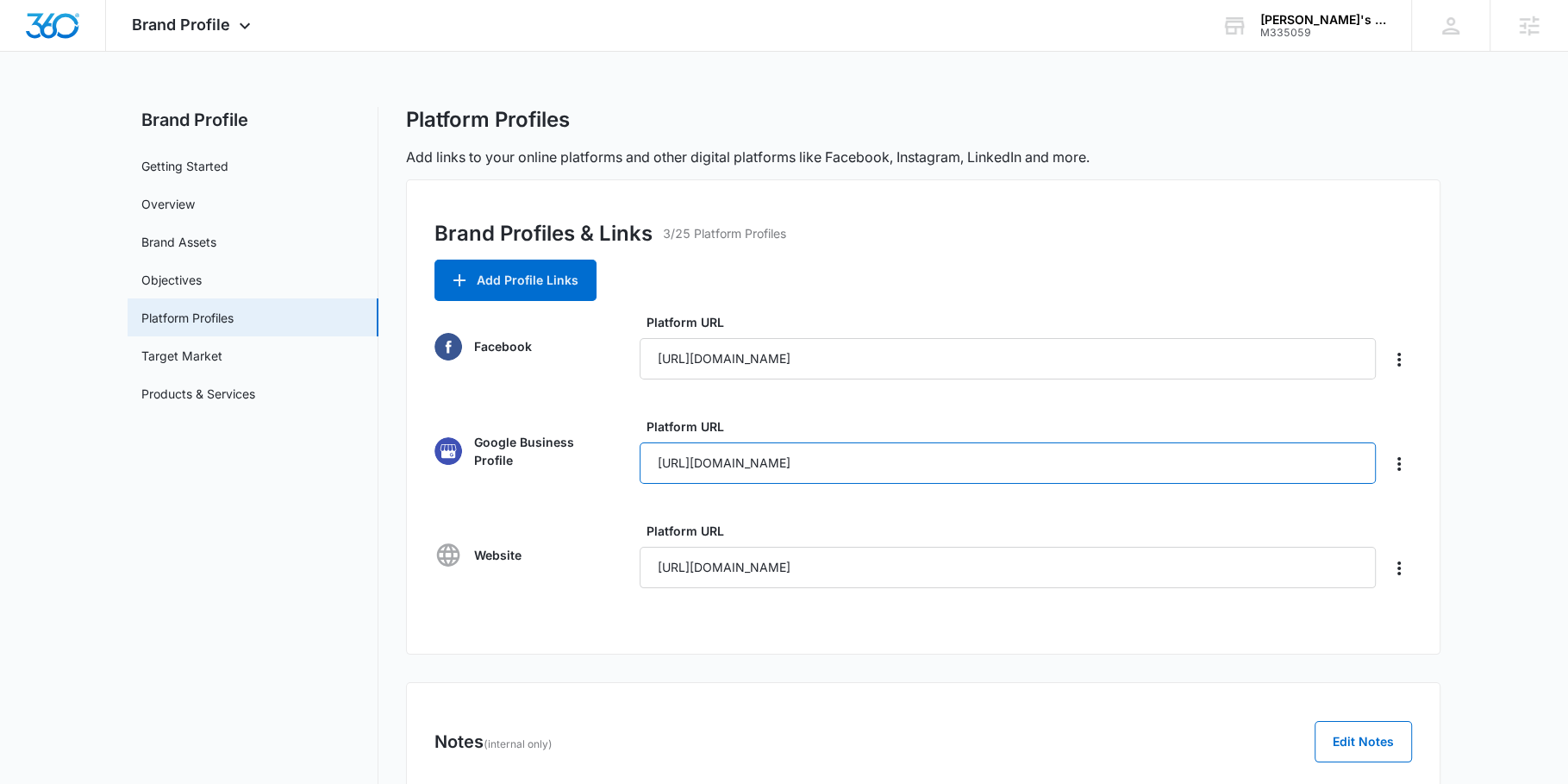
click at [800, 453] on input "[URL][DOMAIN_NAME]" at bounding box center [1007, 463] width 736 height 42
